Goal: Information Seeking & Learning: Find specific fact

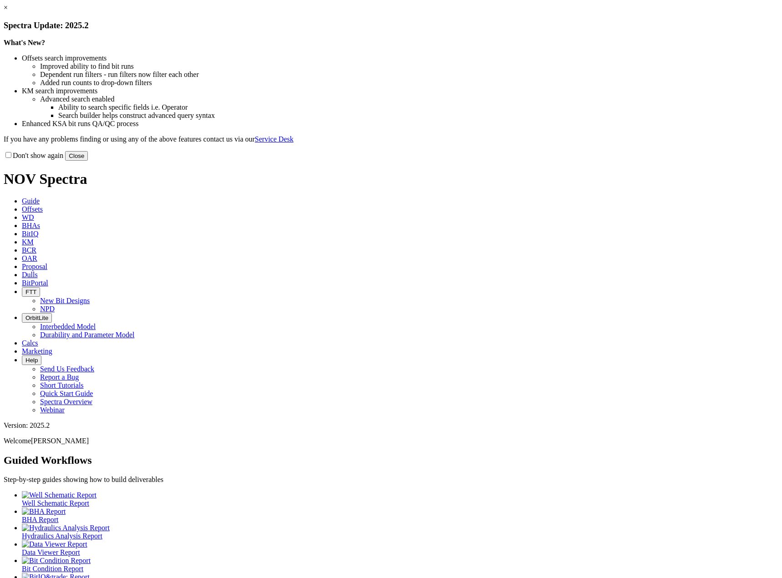
click at [588, 63] on div "× Spectra Update: 2025.2 What's New? Offsets search improvements Improved abili…" at bounding box center [391, 82] width 775 height 157
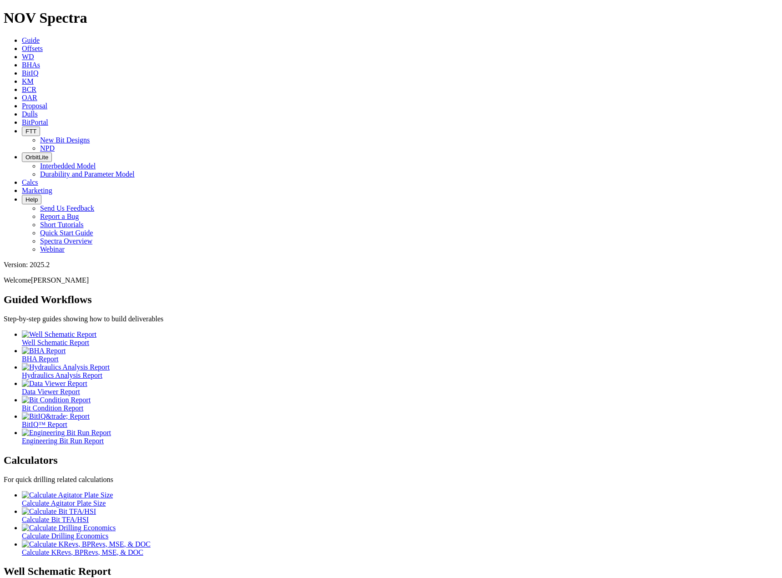
click at [34, 77] on link "KM" at bounding box center [28, 81] width 12 height 8
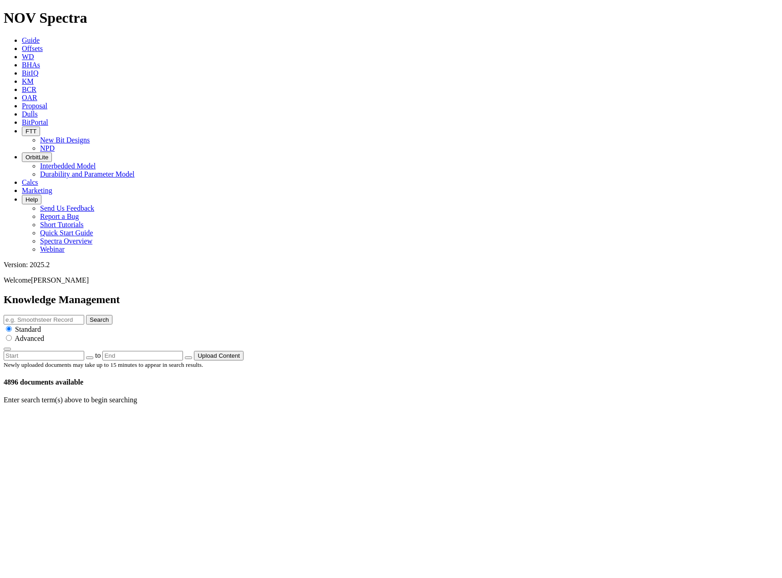
click at [84, 315] on input "text" at bounding box center [44, 320] width 81 height 10
type input "eclipse"
click at [86, 315] on button "Search" at bounding box center [99, 320] width 26 height 10
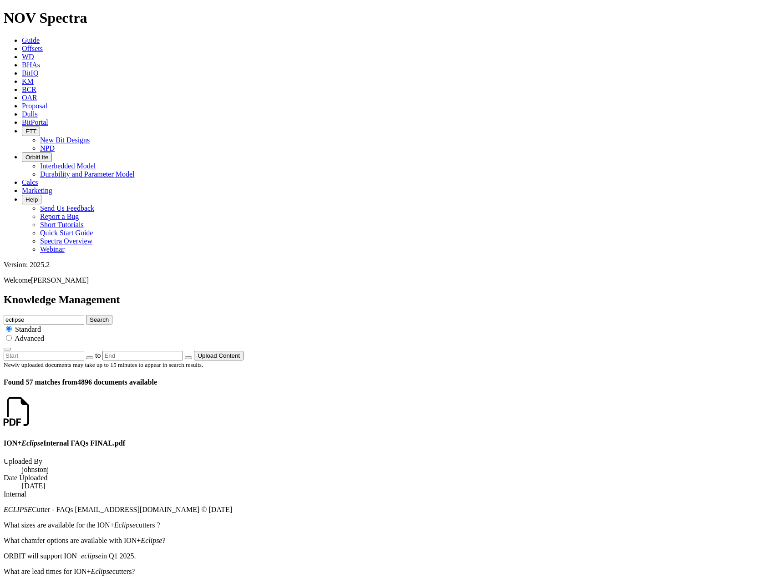
drag, startPoint x: 364, startPoint y: 49, endPoint x: 229, endPoint y: 57, distance: 134.5
click at [229, 294] on div "Knowledge Management eclipse Search Standard Advanced to Upload Content" at bounding box center [391, 327] width 775 height 67
type input "3dp"
click at [86, 315] on button "Search" at bounding box center [99, 320] width 26 height 10
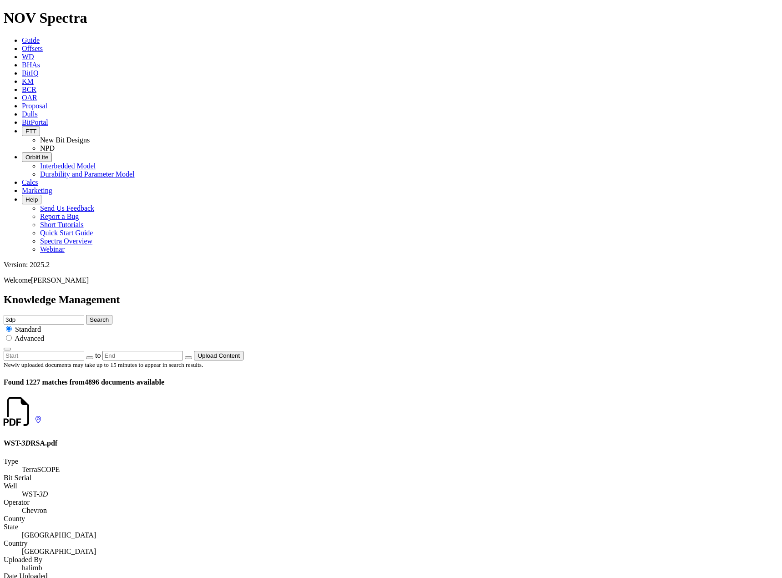
scroll to position [243, 0]
